Goal: Information Seeking & Learning: Learn about a topic

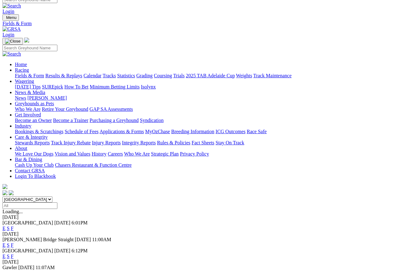
scroll to position [6, 0]
click at [14, 216] on link "F" at bounding box center [12, 272] width 3 height 5
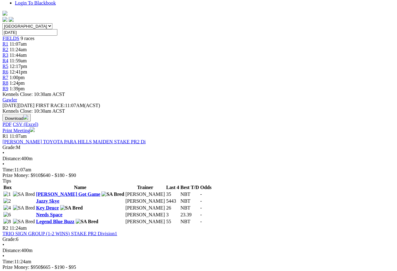
scroll to position [179, 0]
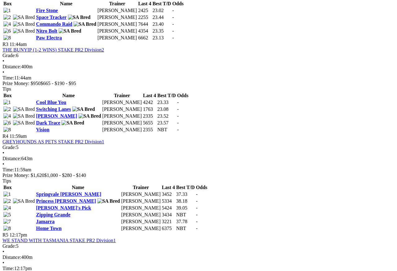
scroll to position [453, 0]
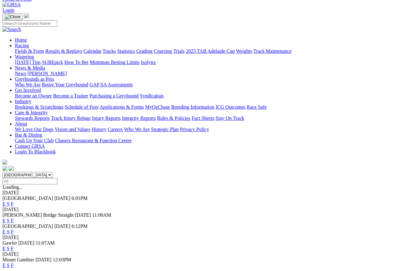
scroll to position [30, 0]
click at [14, 241] on link "F" at bounding box center [12, 264] width 3 height 5
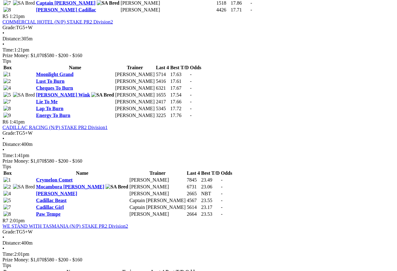
scroll to position [724, 0]
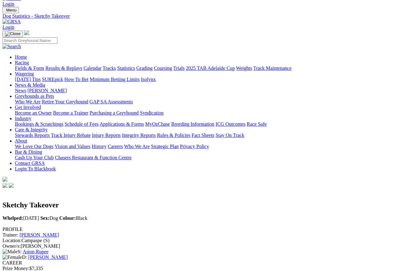
scroll to position [13, 0]
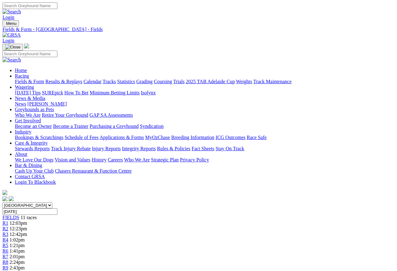
scroll to position [3, 0]
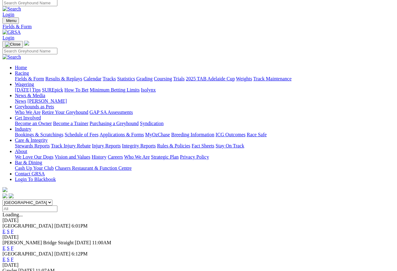
scroll to position [3, 0]
click at [14, 228] on link "F" at bounding box center [12, 230] width 3 height 5
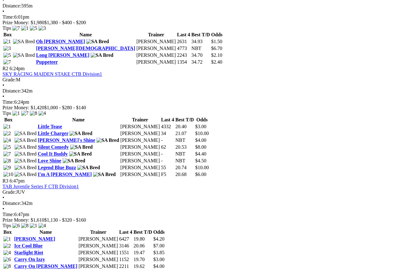
scroll to position [330, 0]
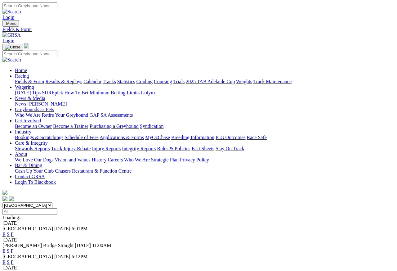
scroll to position [3, 0]
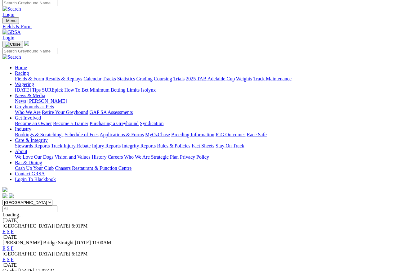
click at [48, 137] on link "Care & Integrity" at bounding box center [31, 139] width 33 height 5
click at [156, 143] on link "Integrity Reports" at bounding box center [139, 145] width 34 height 5
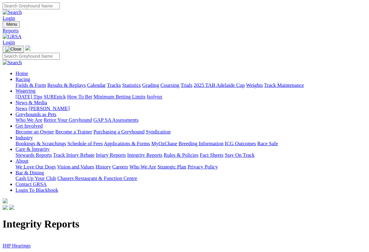
scroll to position [1, 0]
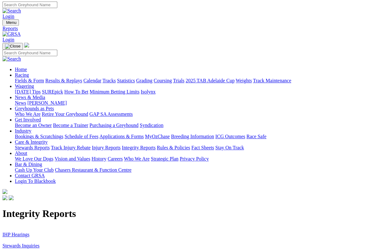
click at [27, 241] on link "Stewards Inquiries" at bounding box center [20, 245] width 37 height 5
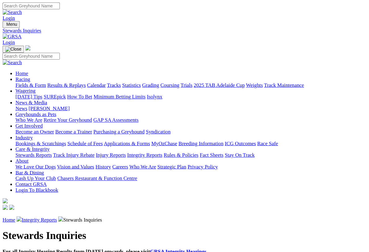
scroll to position [1, 0]
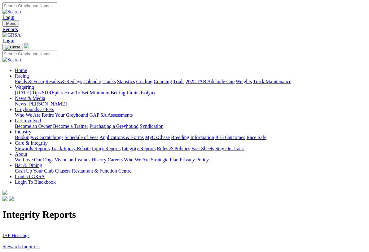
scroll to position [1, 0]
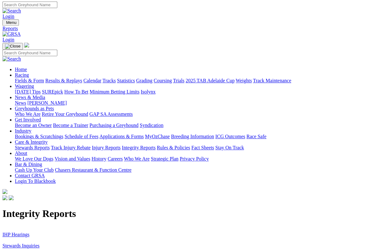
click at [20, 231] on link "IHP Hearings" at bounding box center [15, 233] width 27 height 5
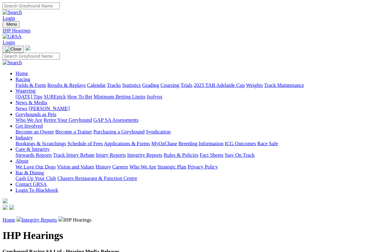
scroll to position [1, 0]
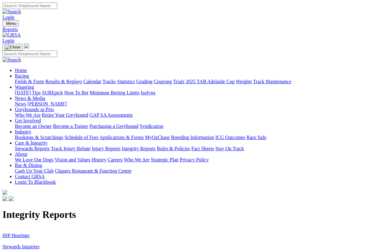
scroll to position [1, 0]
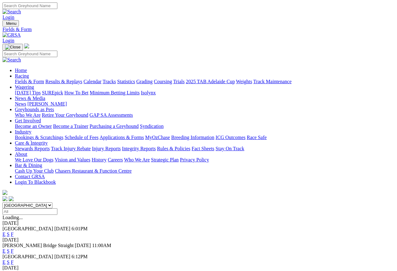
scroll to position [3, 0]
